Goal: Information Seeking & Learning: Learn about a topic

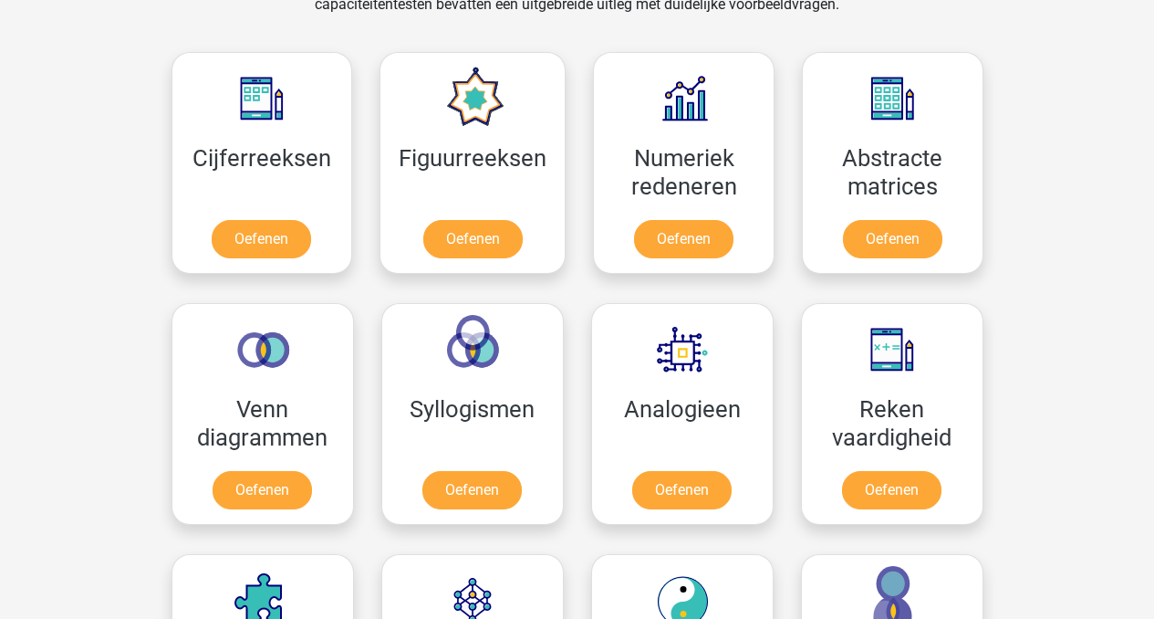
scroll to position [811, 0]
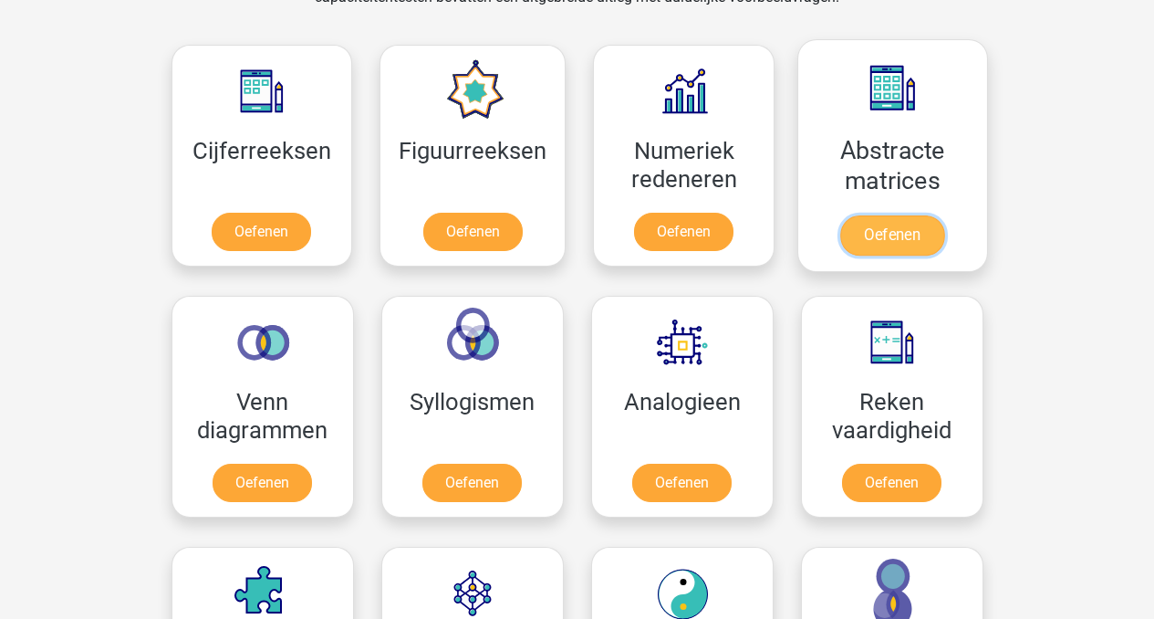
click at [892, 234] on link "Oefenen" at bounding box center [892, 235] width 104 height 40
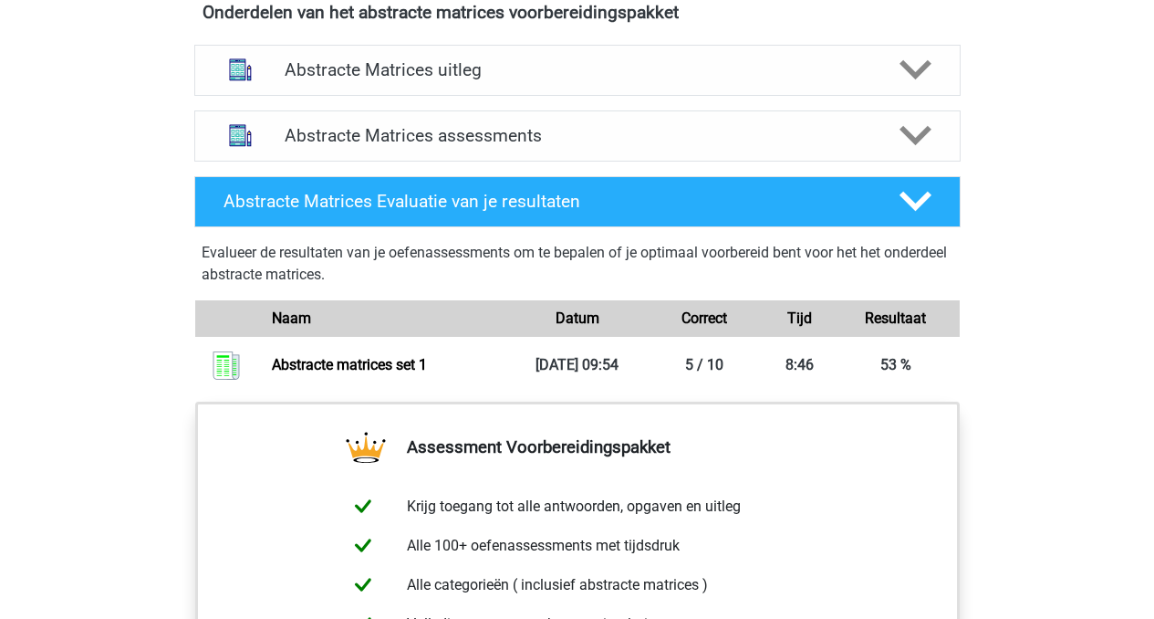
scroll to position [1121, 0]
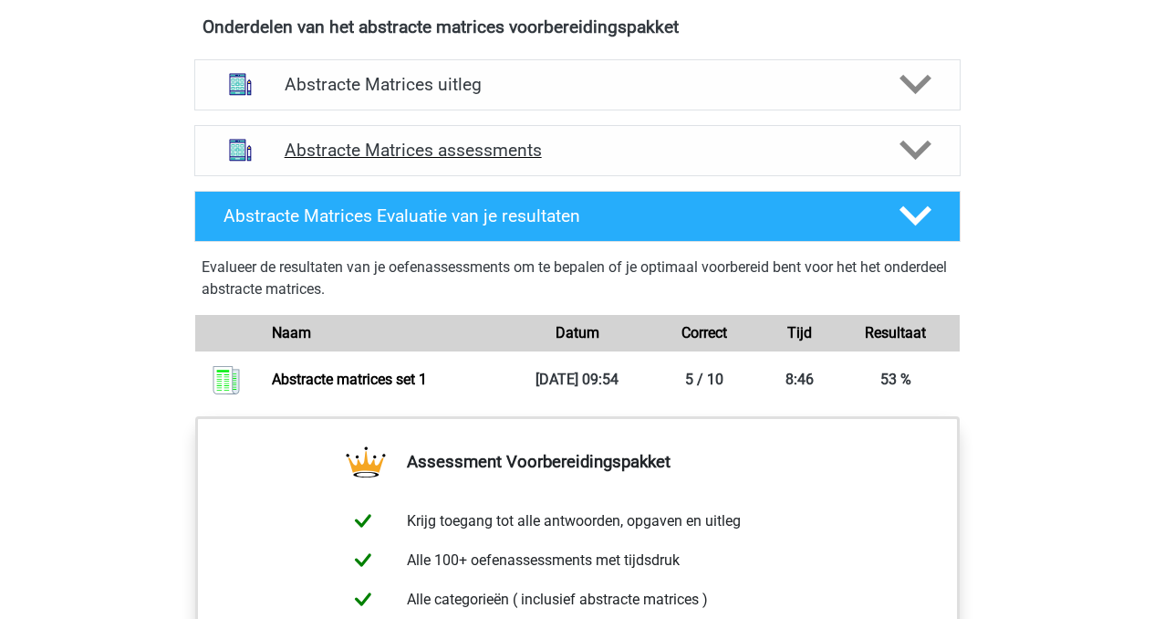
click at [441, 147] on h4 "Abstracte Matrices assessments" at bounding box center [578, 150] width 586 height 21
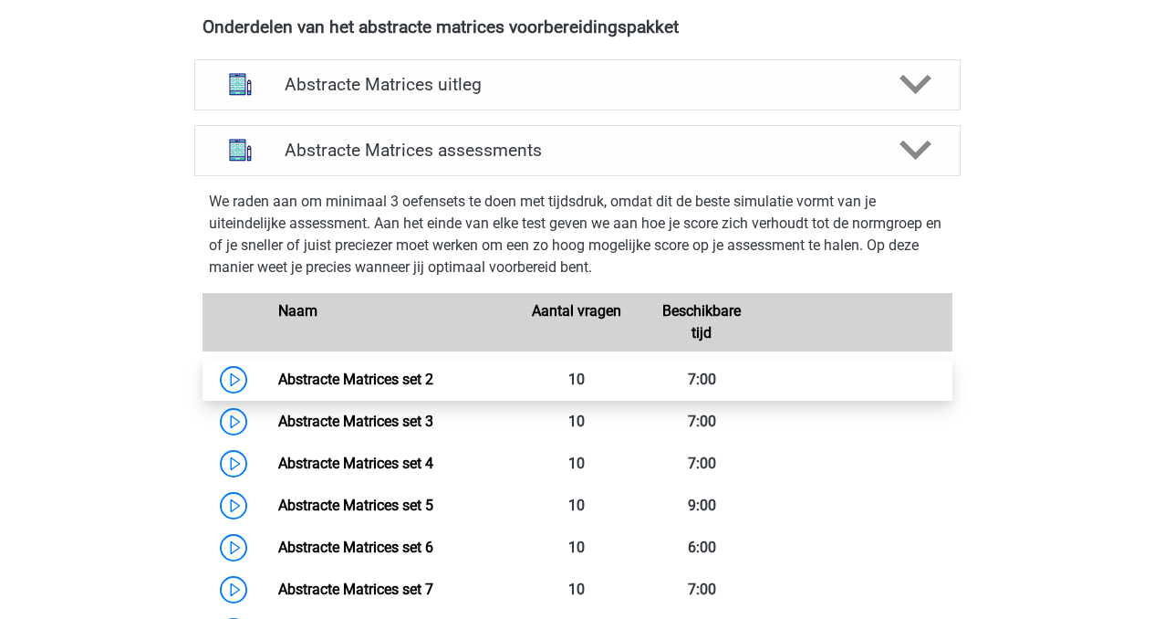
click at [359, 386] on link "Abstracte Matrices set 2" at bounding box center [355, 378] width 155 height 17
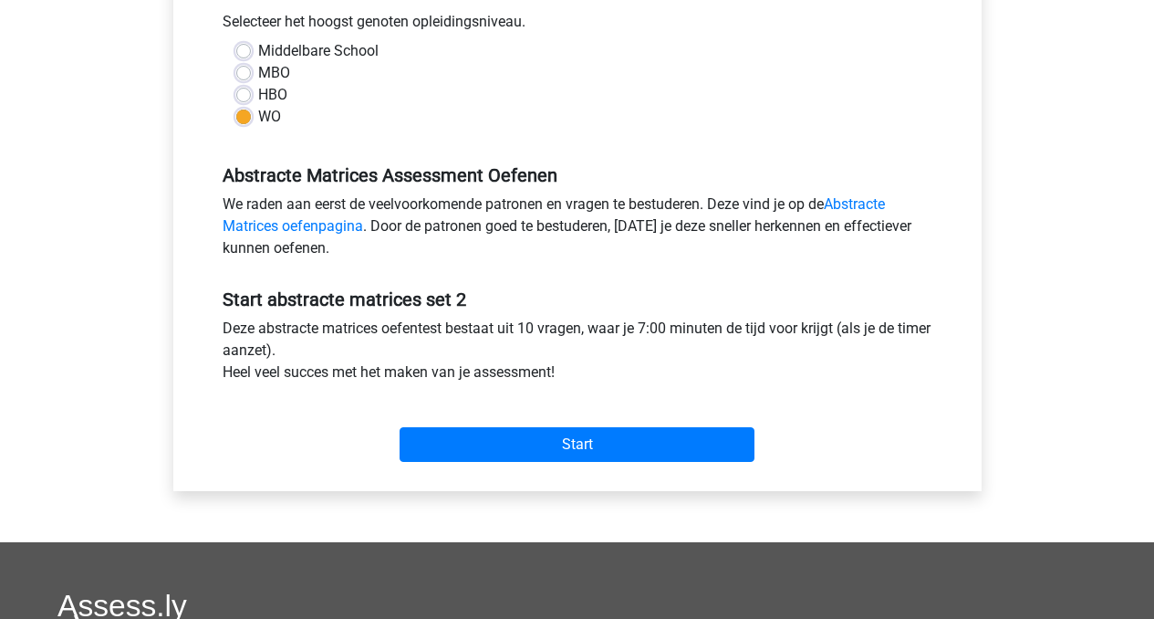
scroll to position [421, 0]
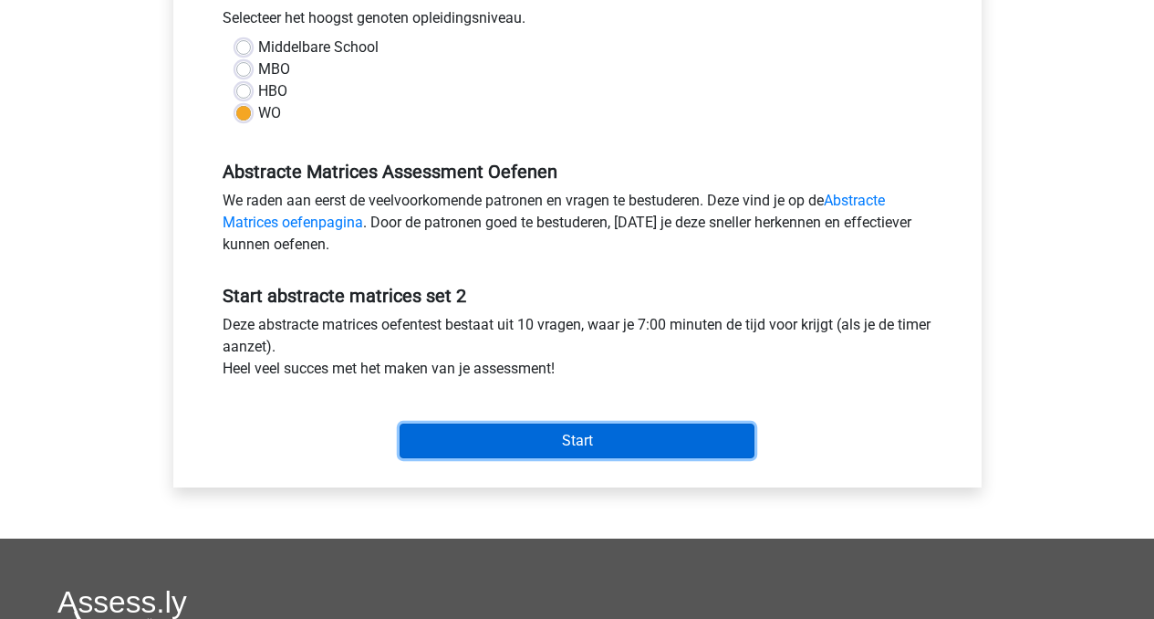
click at [484, 440] on input "Start" at bounding box center [577, 440] width 355 height 35
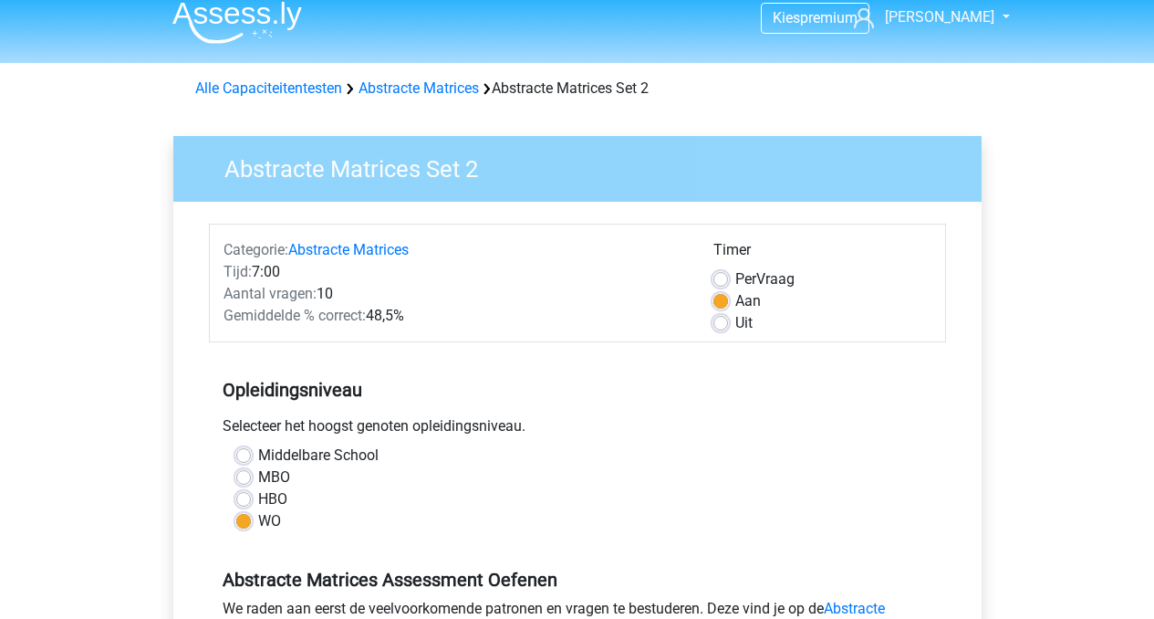
scroll to position [17, 0]
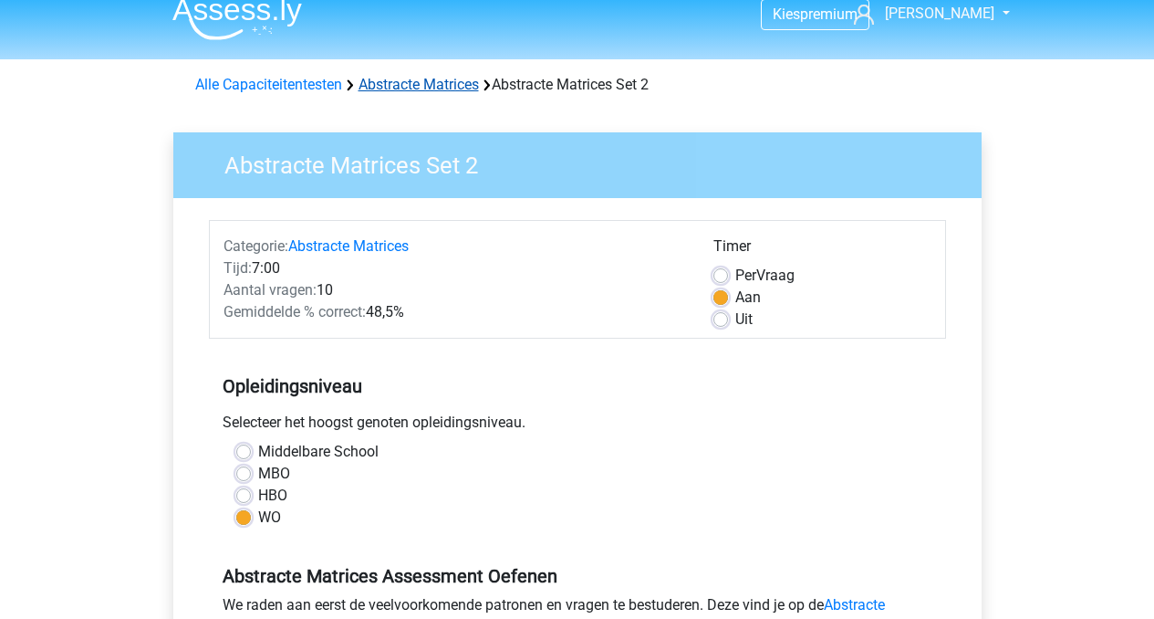
click at [427, 88] on link "Abstracte Matrices" at bounding box center [419, 84] width 120 height 17
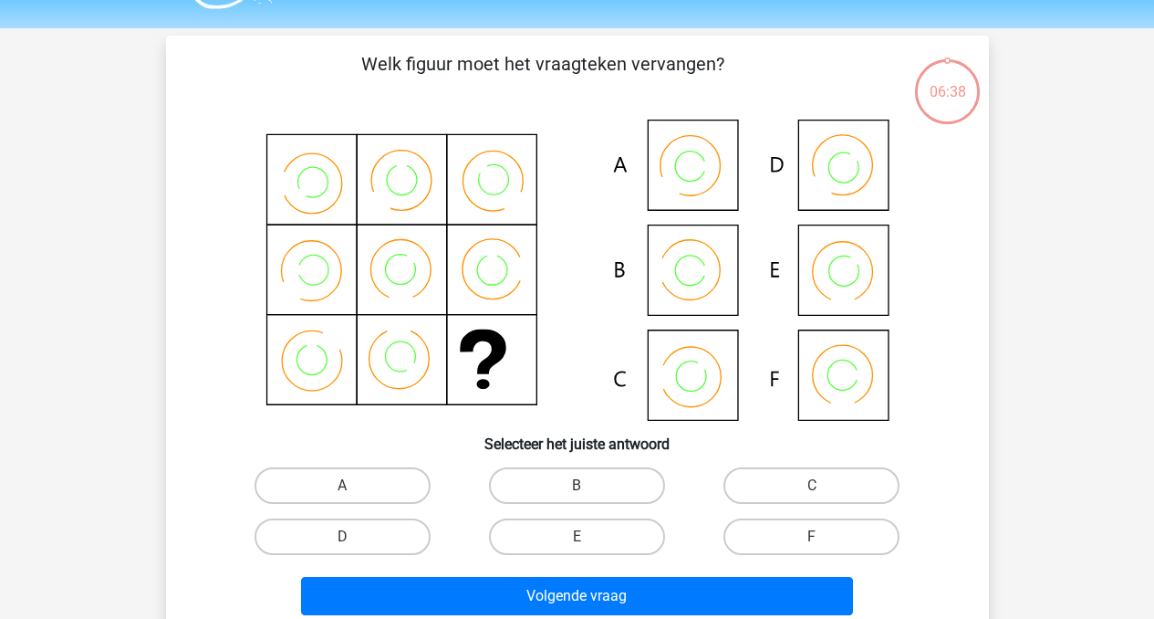
scroll to position [59, 0]
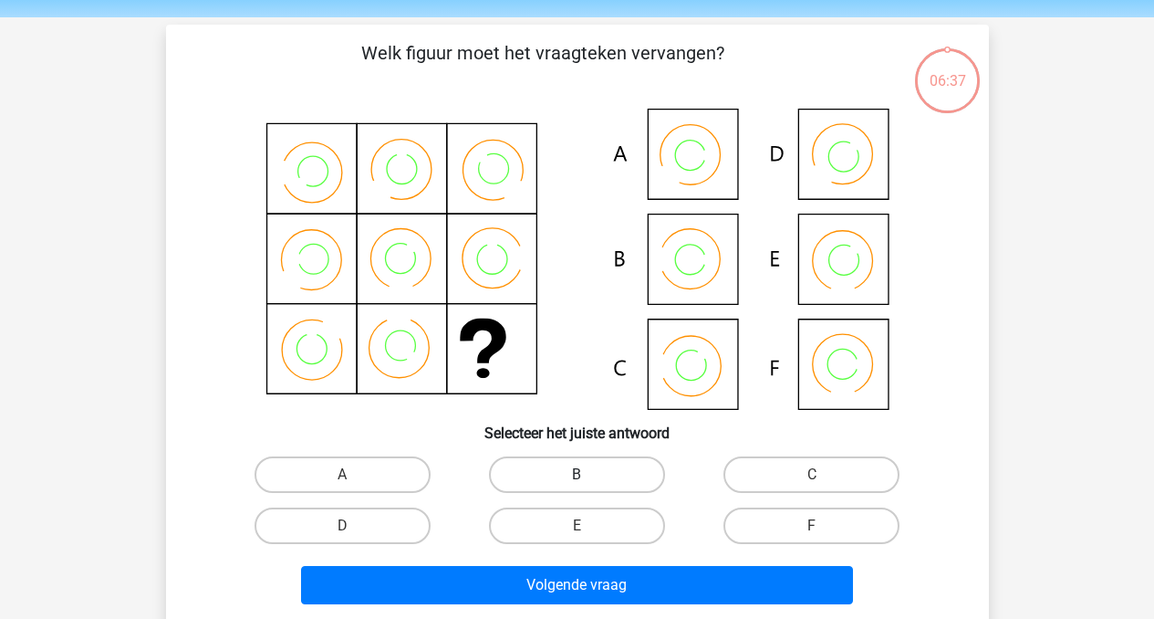
click at [592, 466] on label "B" at bounding box center [577, 474] width 176 height 36
click at [588, 474] on input "B" at bounding box center [583, 480] width 12 height 12
radio input "true"
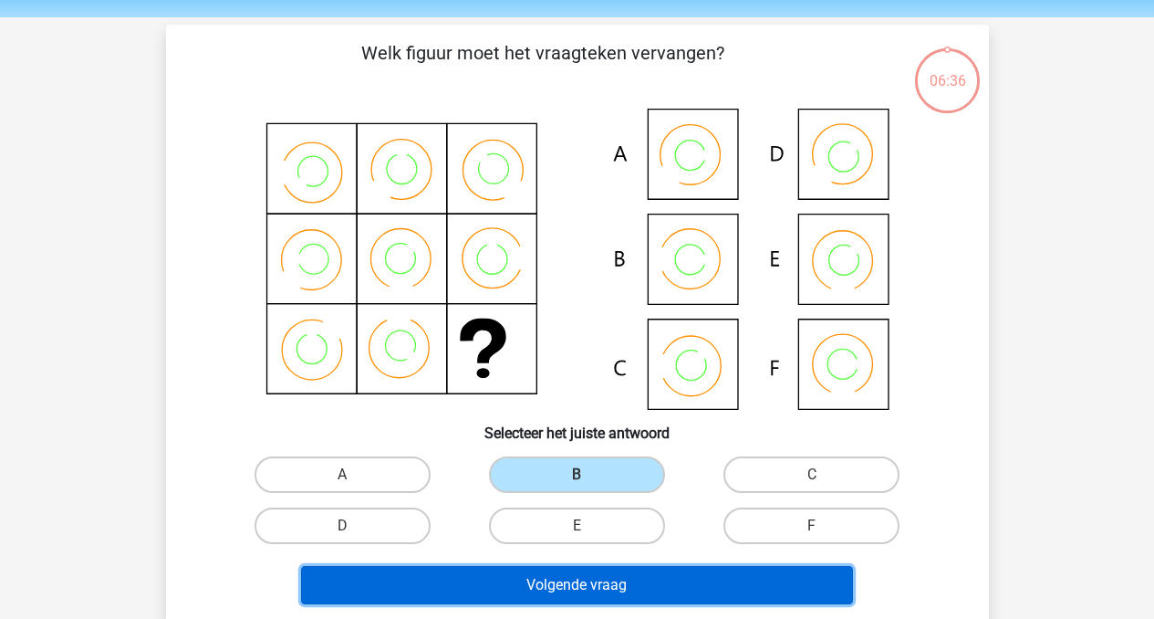
click at [609, 585] on button "Volgende vraag" at bounding box center [577, 585] width 552 height 38
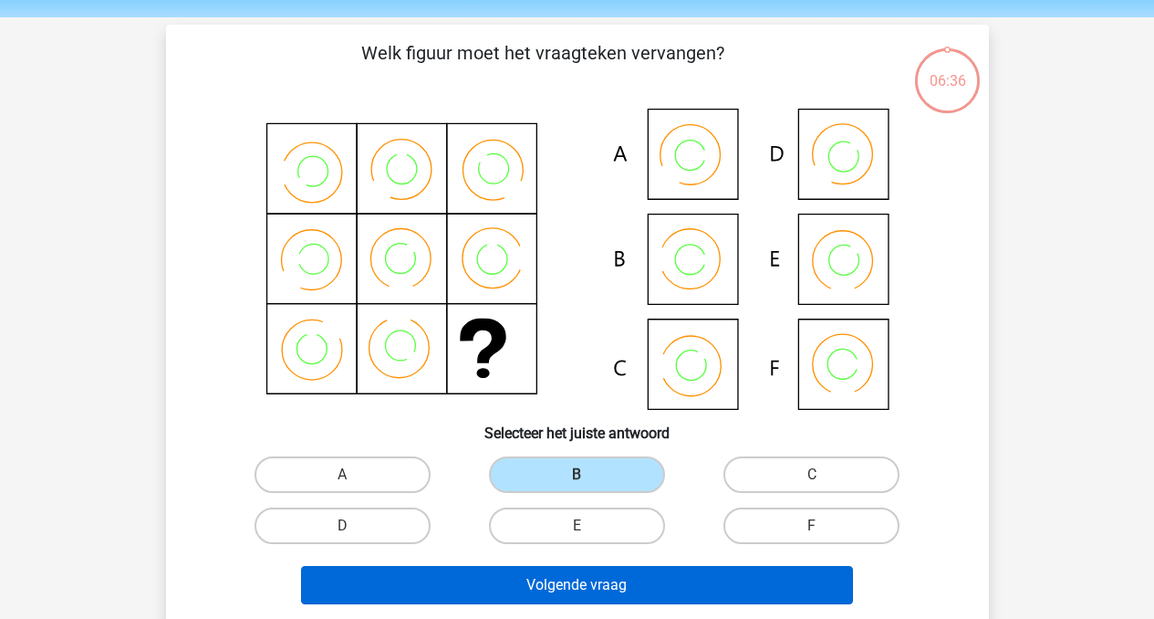
scroll to position [84, 0]
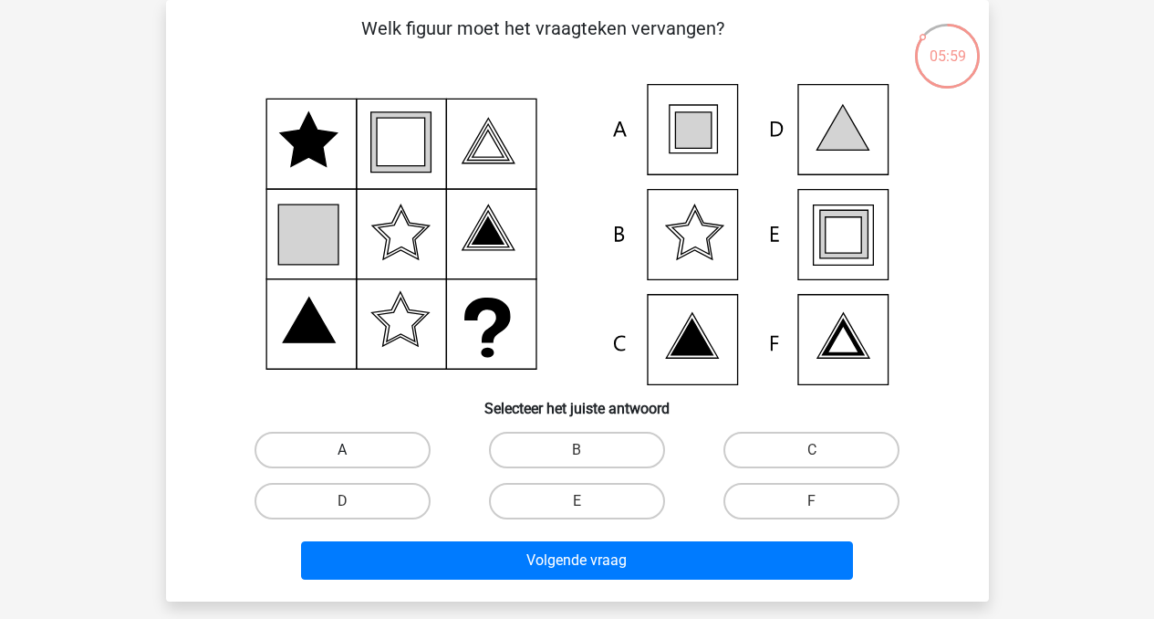
click at [362, 454] on label "A" at bounding box center [343, 450] width 176 height 36
click at [354, 454] on input "A" at bounding box center [348, 456] width 12 height 12
radio input "true"
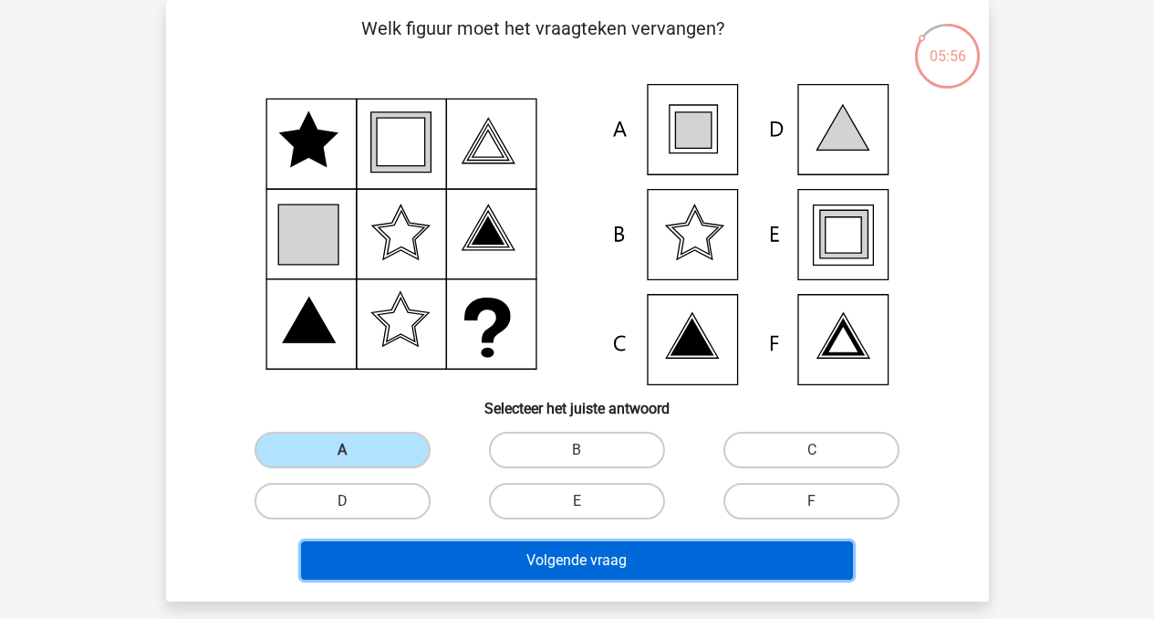
click at [650, 567] on button "Volgende vraag" at bounding box center [577, 560] width 552 height 38
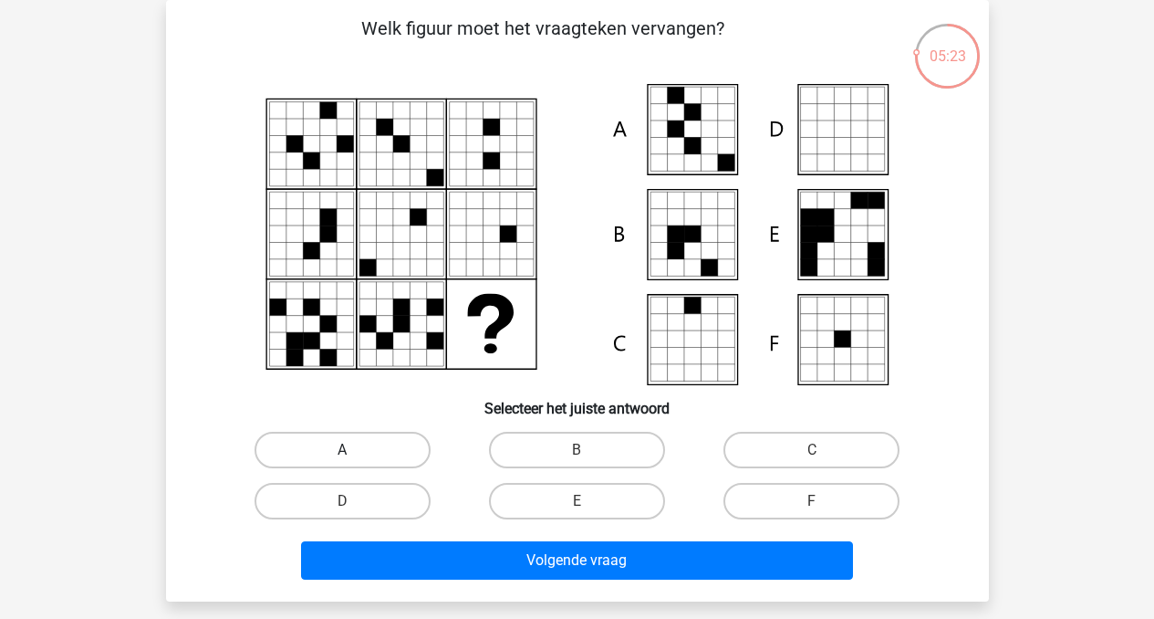
click at [318, 464] on label "A" at bounding box center [343, 450] width 176 height 36
click at [342, 462] on input "A" at bounding box center [348, 456] width 12 height 12
radio input "true"
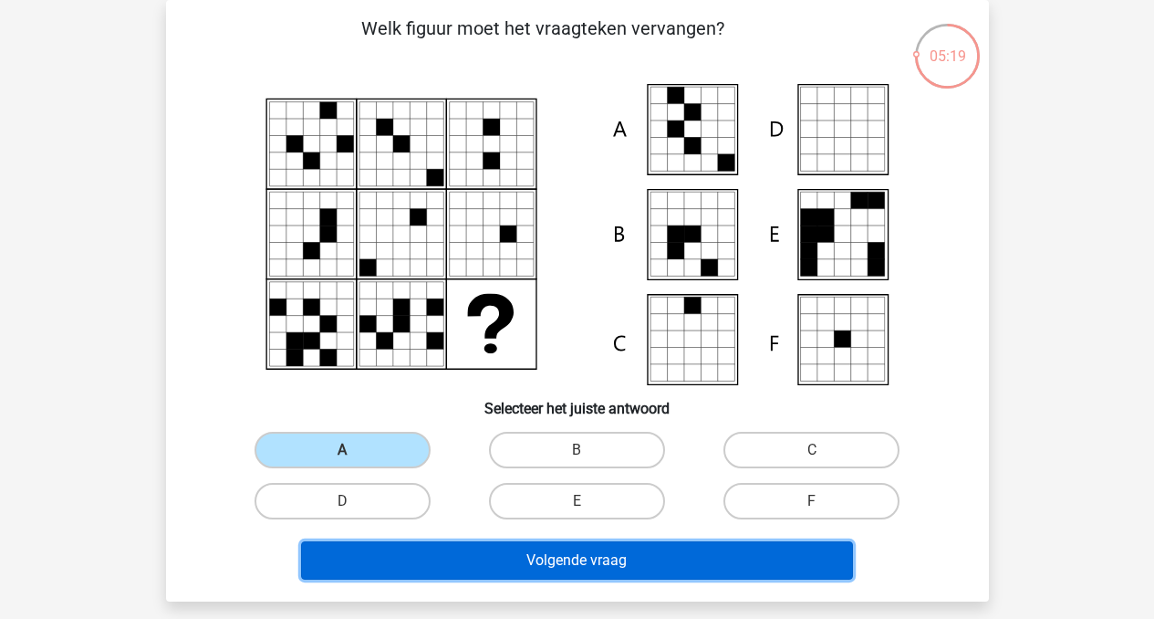
click at [502, 566] on button "Volgende vraag" at bounding box center [577, 560] width 552 height 38
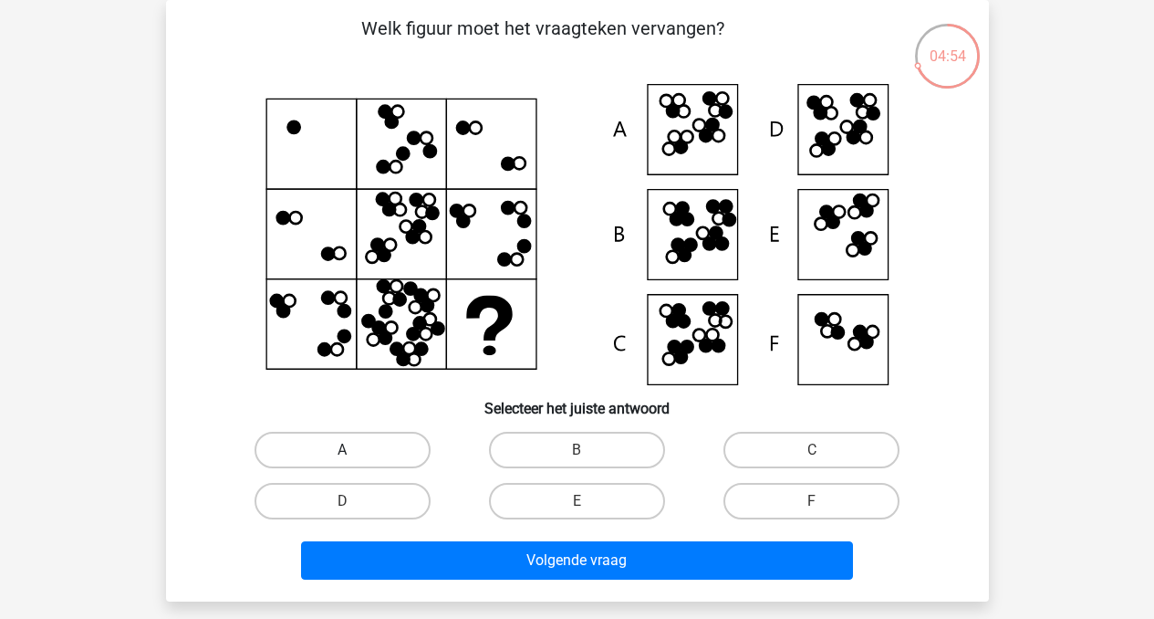
click at [373, 452] on label "A" at bounding box center [343, 450] width 176 height 36
click at [354, 452] on input "A" at bounding box center [348, 456] width 12 height 12
radio input "true"
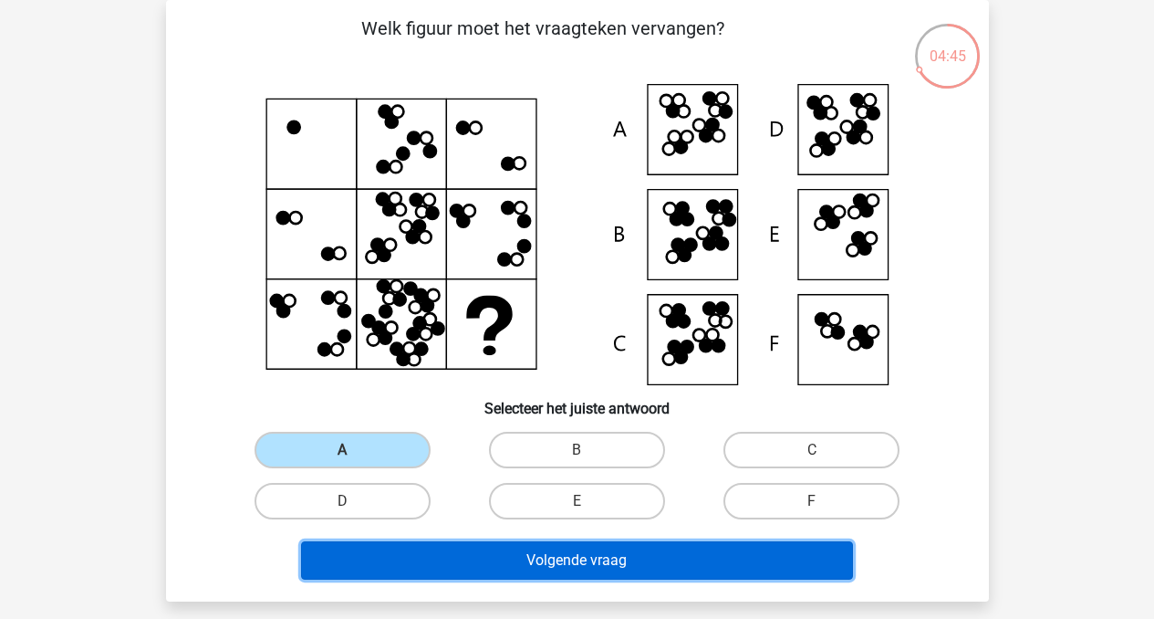
click at [575, 558] on button "Volgende vraag" at bounding box center [577, 560] width 552 height 38
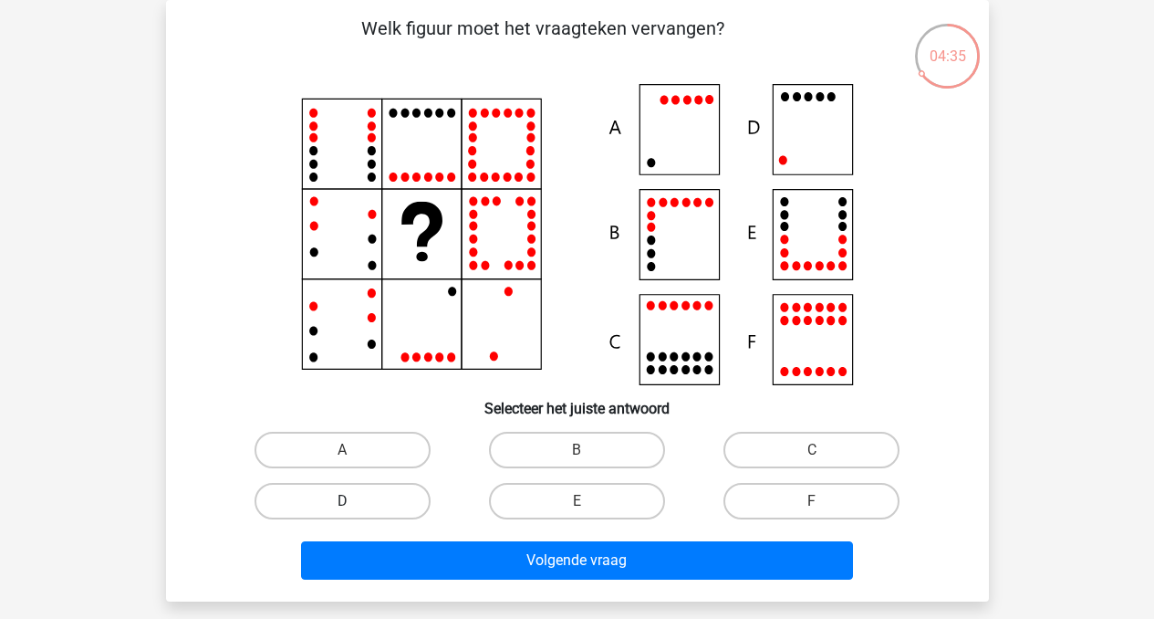
click at [338, 504] on label "D" at bounding box center [343, 501] width 176 height 36
click at [342, 504] on input "D" at bounding box center [348, 507] width 12 height 12
radio input "true"
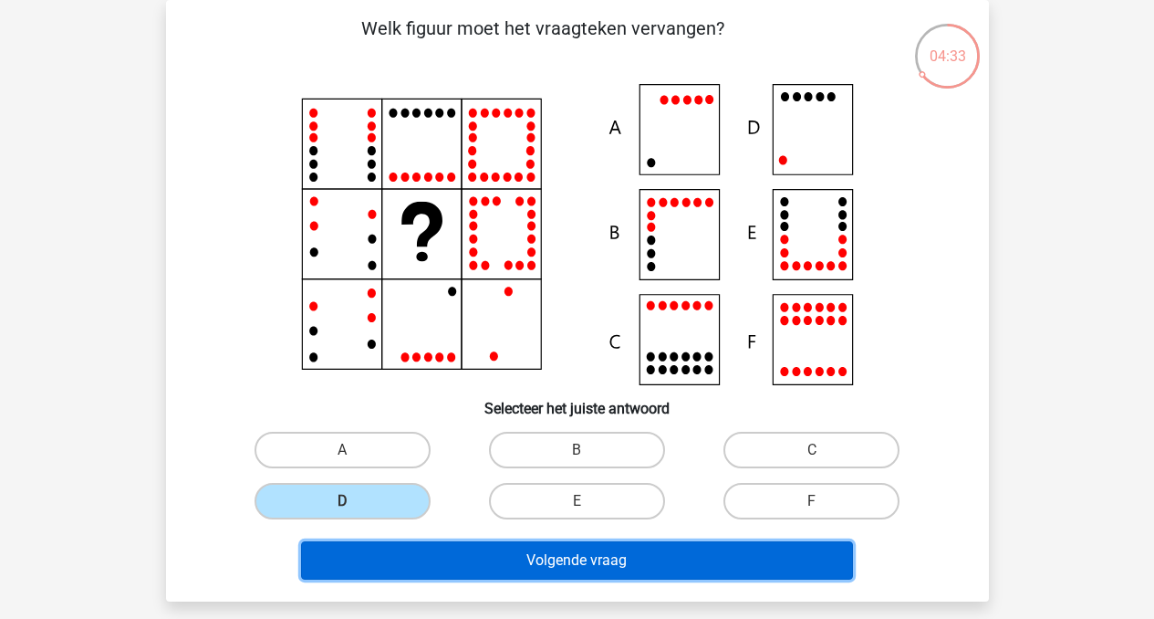
click at [484, 570] on button "Volgende vraag" at bounding box center [577, 560] width 552 height 38
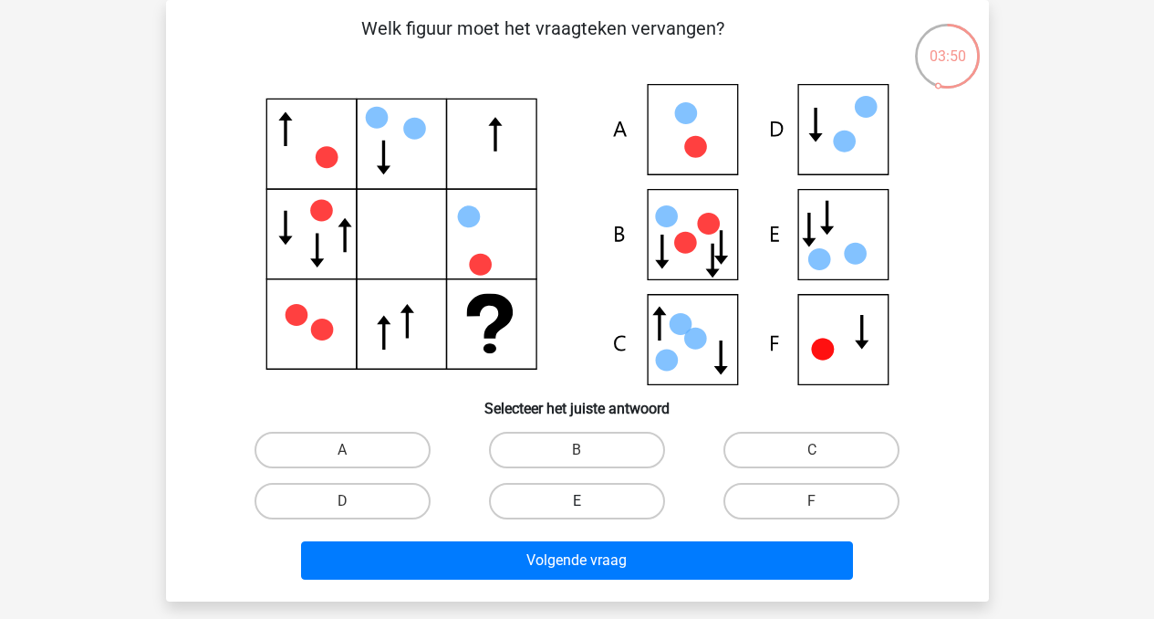
click at [609, 508] on label "E" at bounding box center [577, 501] width 176 height 36
click at [588, 508] on input "E" at bounding box center [583, 507] width 12 height 12
radio input "true"
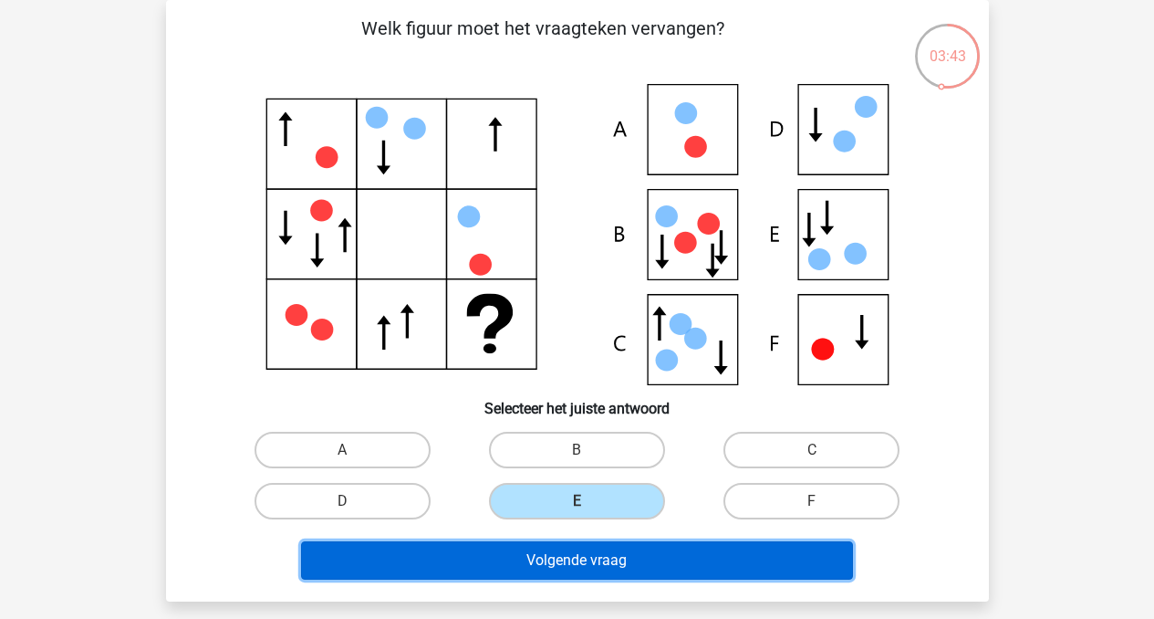
click at [553, 571] on button "Volgende vraag" at bounding box center [577, 560] width 552 height 38
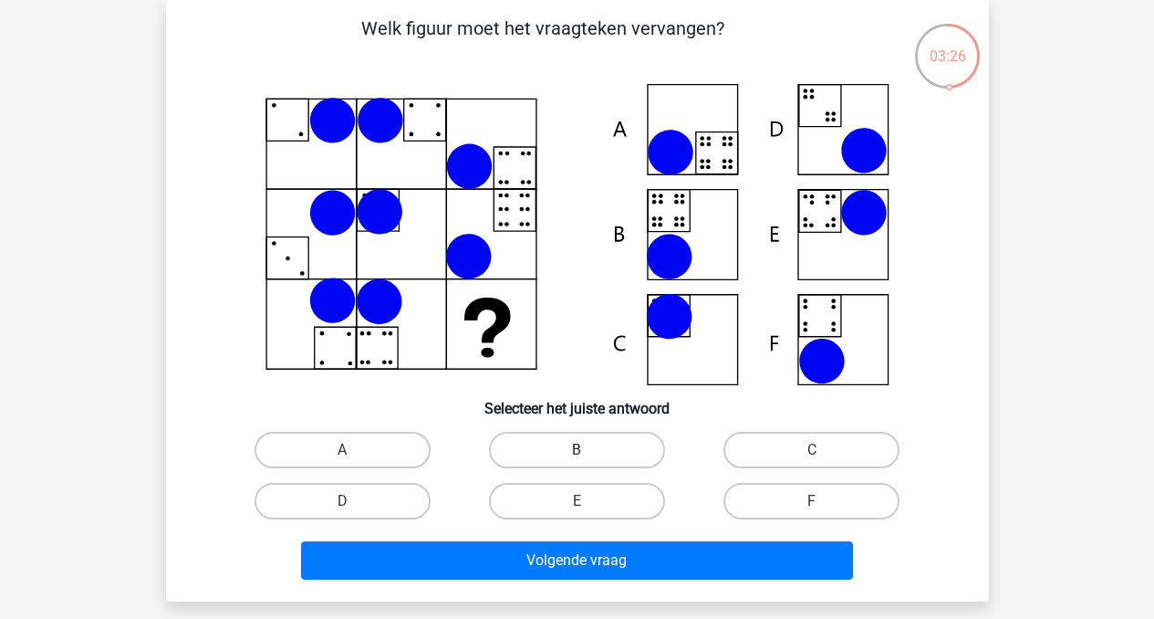
click at [556, 450] on label "B" at bounding box center [577, 450] width 176 height 36
click at [577, 450] on input "B" at bounding box center [583, 456] width 12 height 12
radio input "true"
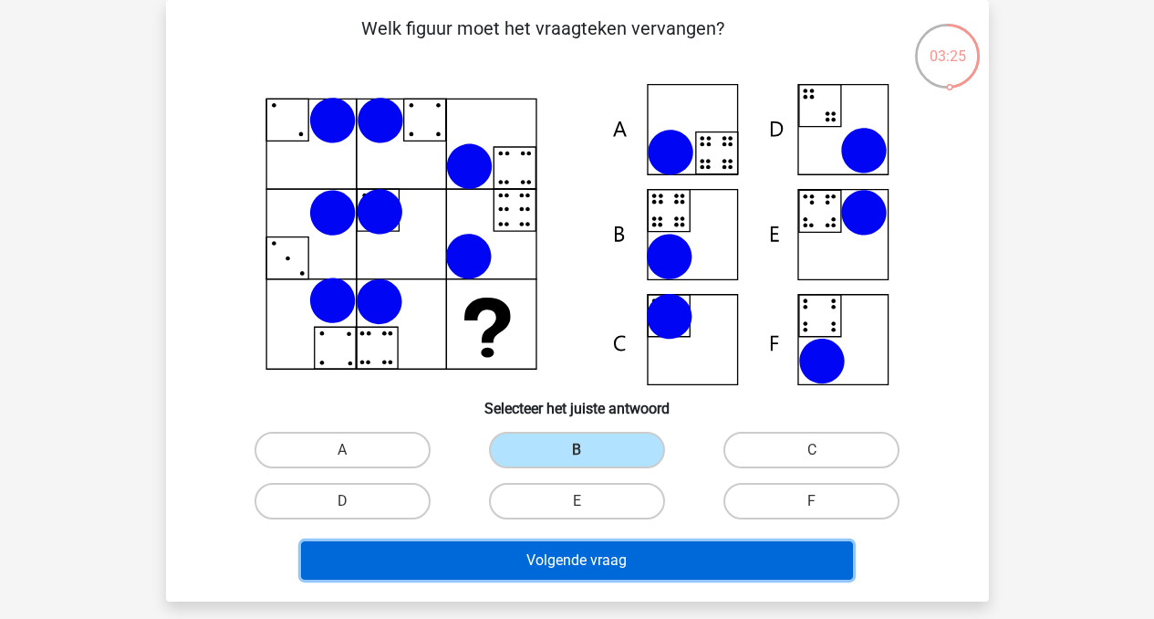
click at [573, 561] on button "Volgende vraag" at bounding box center [577, 560] width 552 height 38
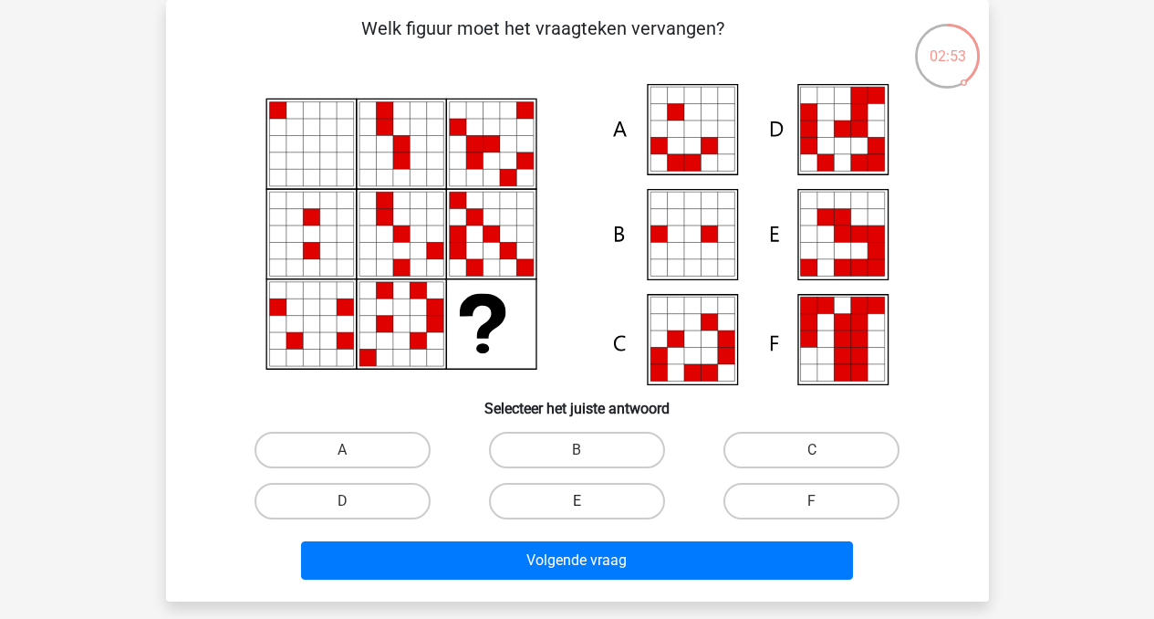
click at [598, 492] on label "E" at bounding box center [577, 501] width 176 height 36
click at [588, 501] on input "E" at bounding box center [583, 507] width 12 height 12
radio input "true"
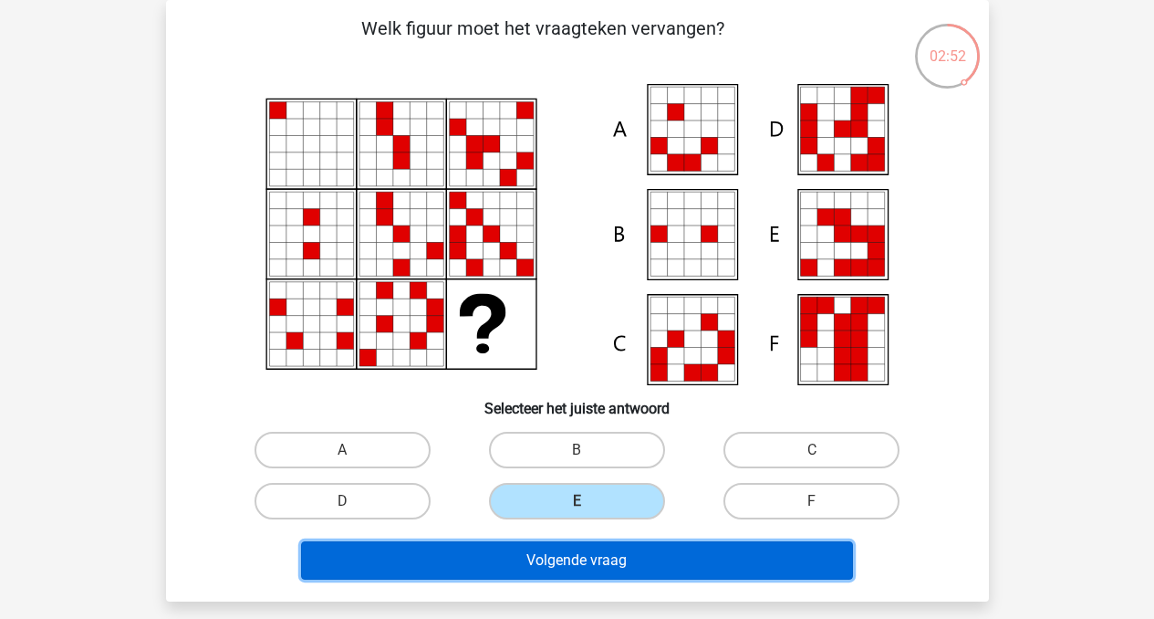
click at [600, 566] on button "Volgende vraag" at bounding box center [577, 560] width 552 height 38
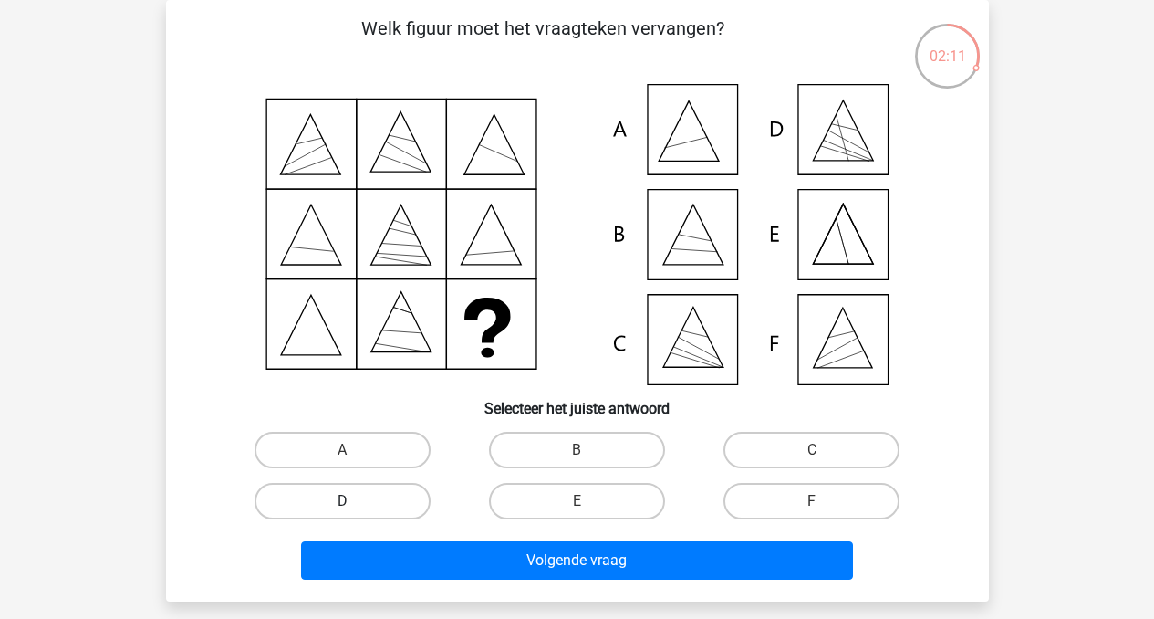
click at [397, 504] on label "D" at bounding box center [343, 501] width 176 height 36
click at [354, 504] on input "D" at bounding box center [348, 507] width 12 height 12
radio input "true"
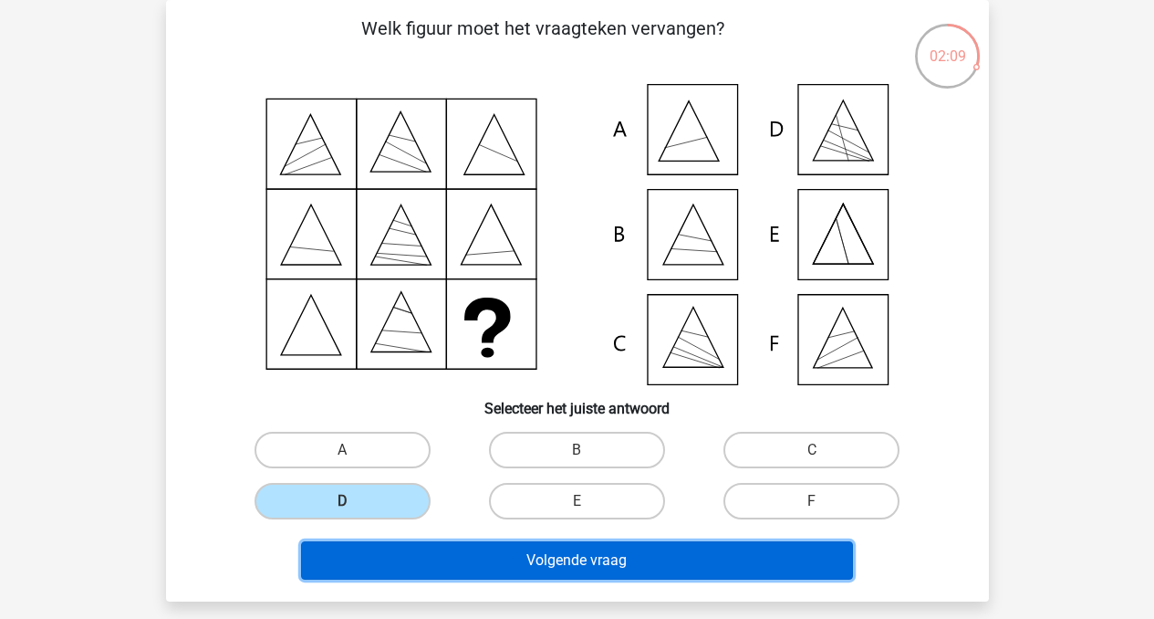
click at [590, 564] on button "Volgende vraag" at bounding box center [577, 560] width 552 height 38
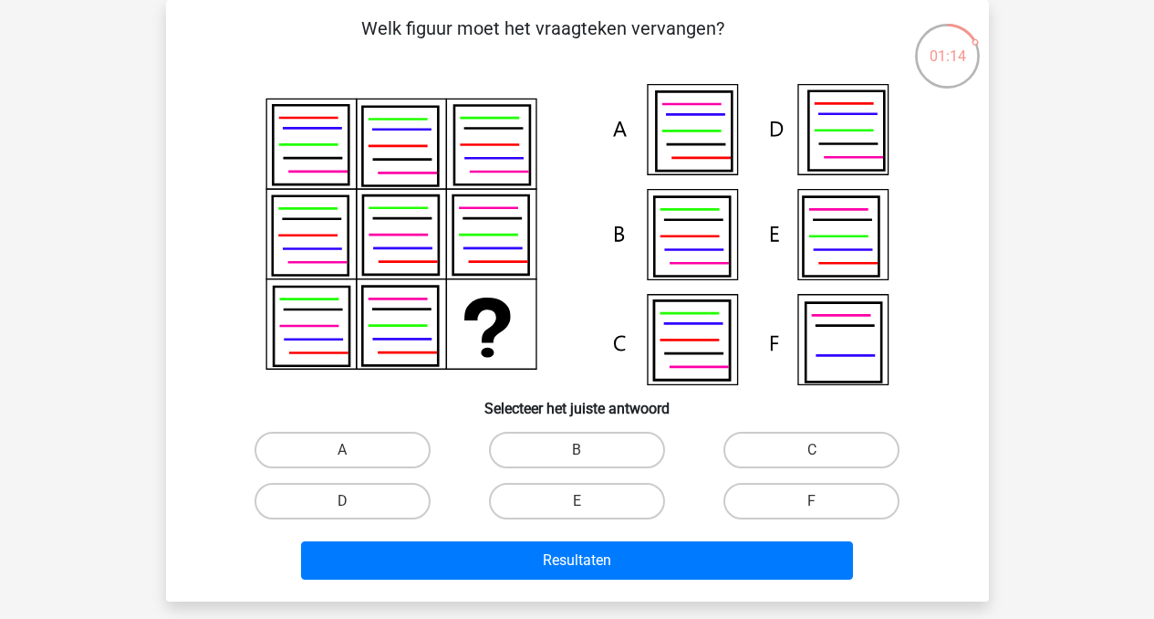
click at [837, 244] on icon at bounding box center [841, 236] width 76 height 79
click at [608, 498] on label "E" at bounding box center [577, 501] width 176 height 36
click at [588, 501] on input "E" at bounding box center [583, 507] width 12 height 12
radio input "true"
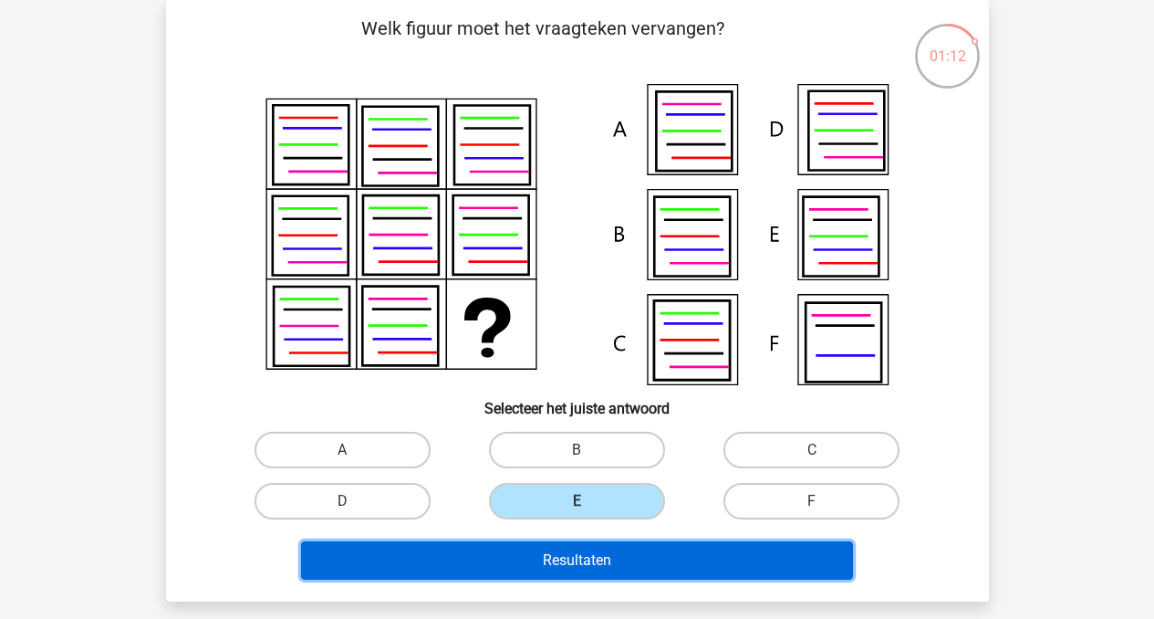
click at [619, 560] on button "Resultaten" at bounding box center [577, 560] width 552 height 38
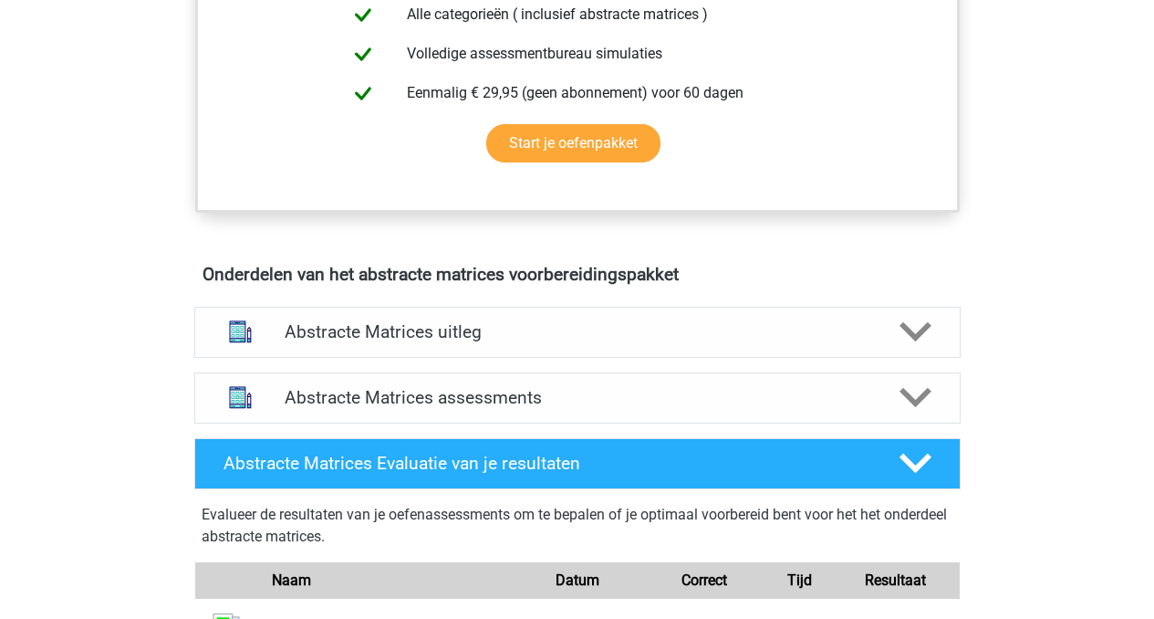
scroll to position [872, 0]
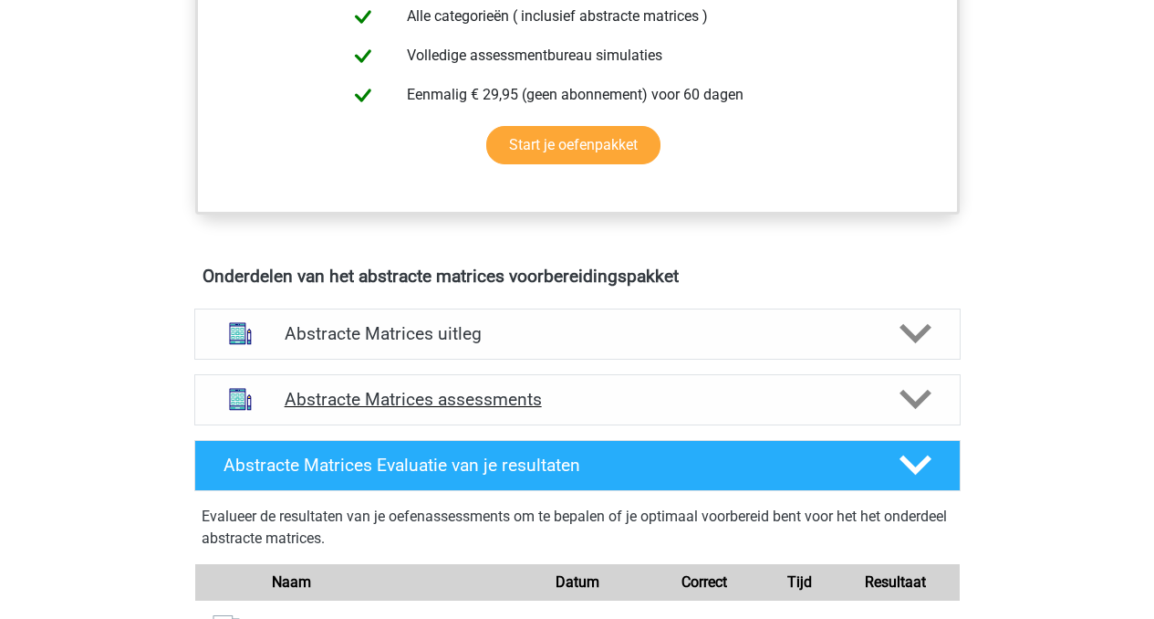
click at [474, 394] on h4 "Abstracte Matrices assessments" at bounding box center [578, 399] width 586 height 21
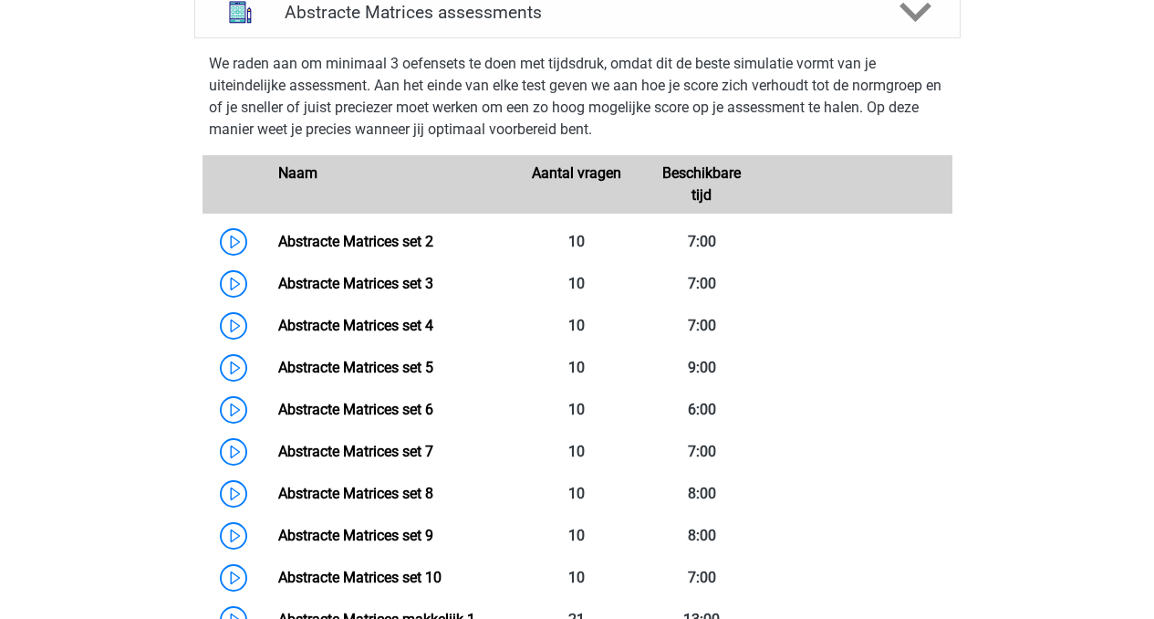
scroll to position [1275, 0]
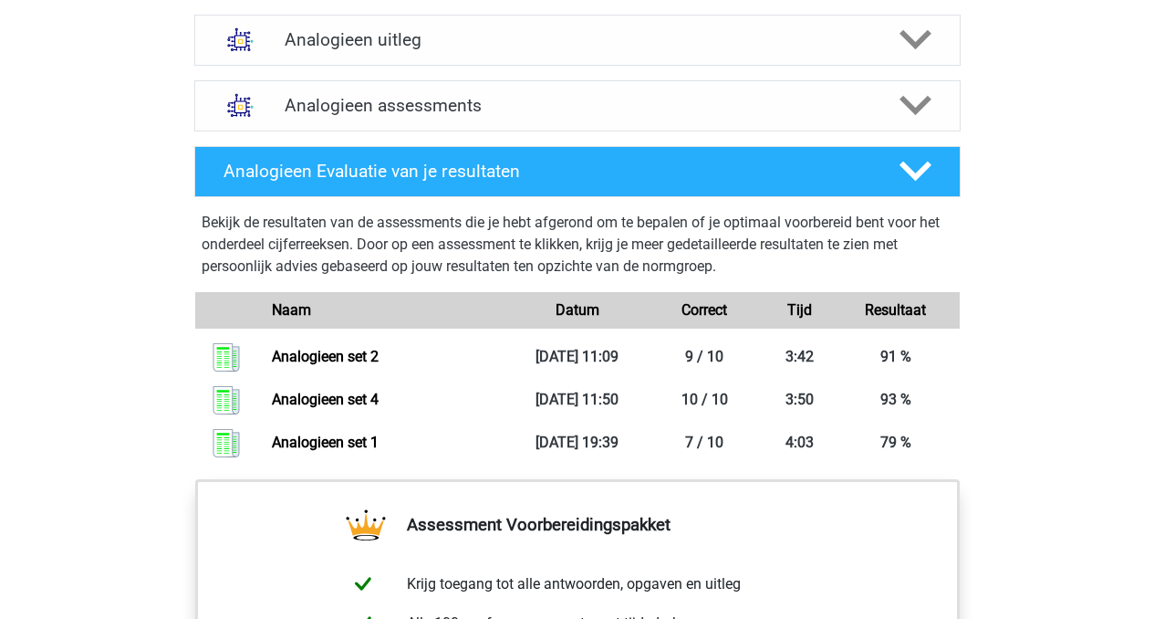
scroll to position [1251, 0]
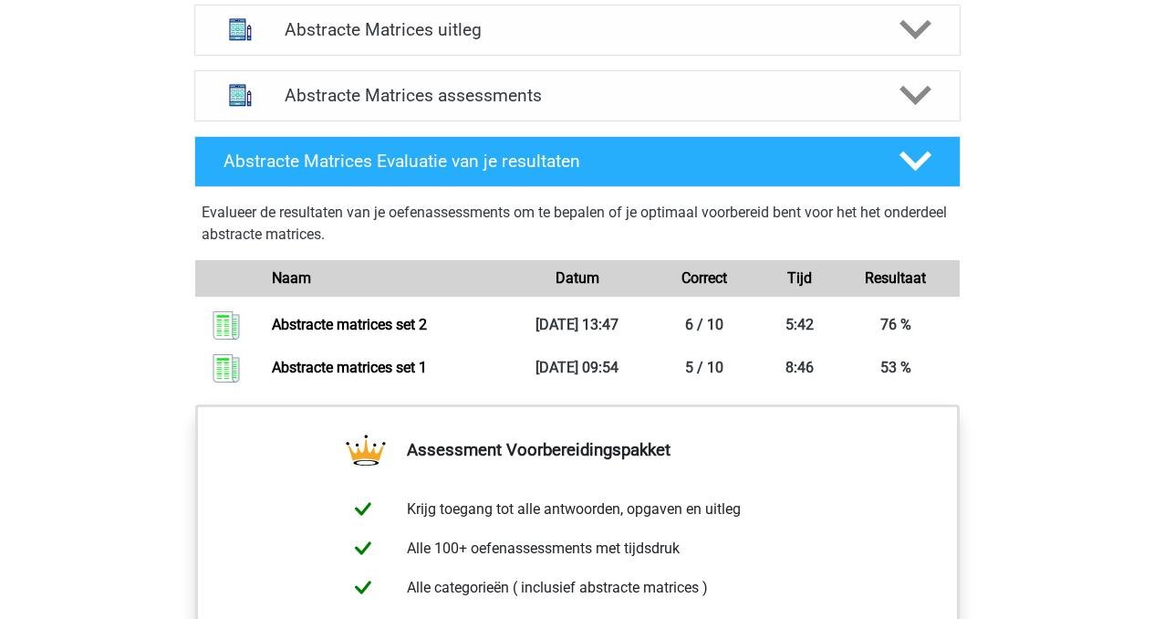
scroll to position [1320, 0]
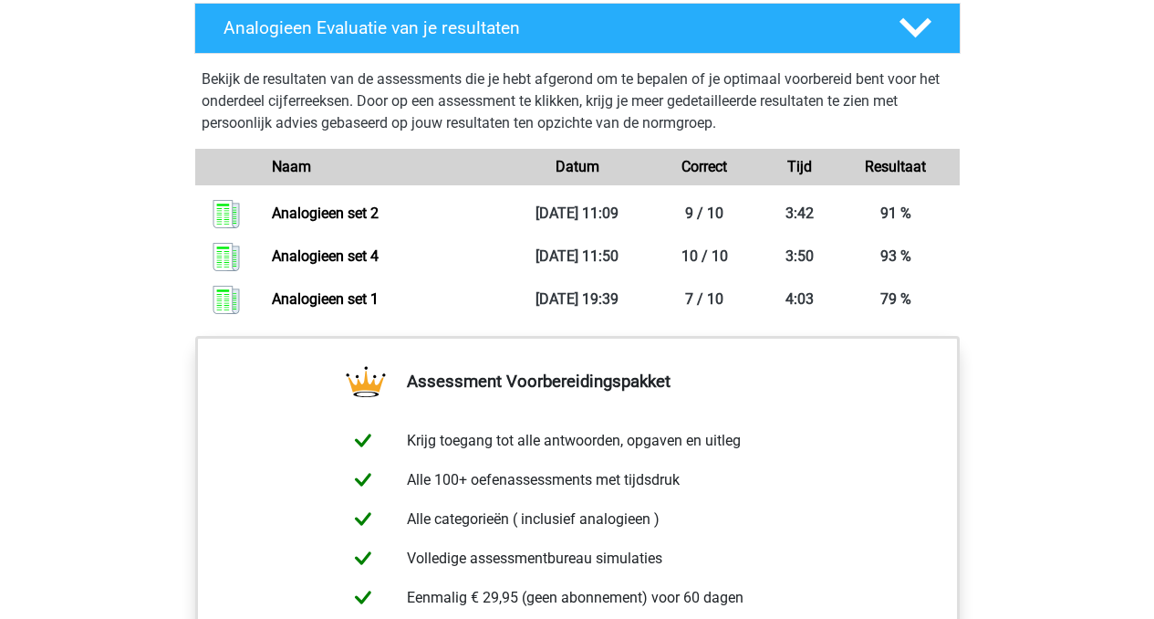
scroll to position [1403, 0]
